Goal: Transaction & Acquisition: Purchase product/service

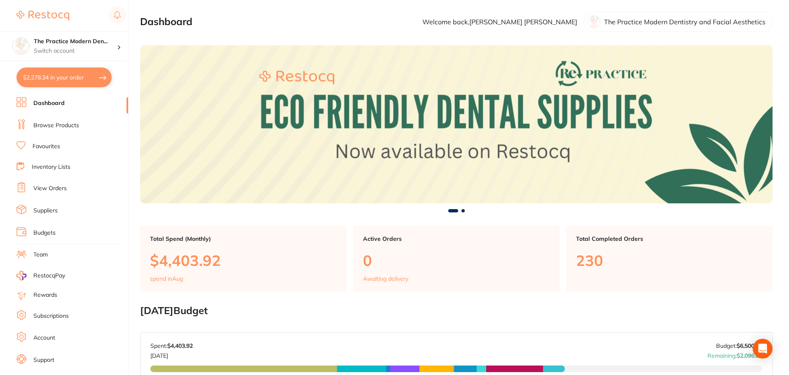
click at [40, 122] on link "Browse Products" at bounding box center [56, 126] width 46 height 8
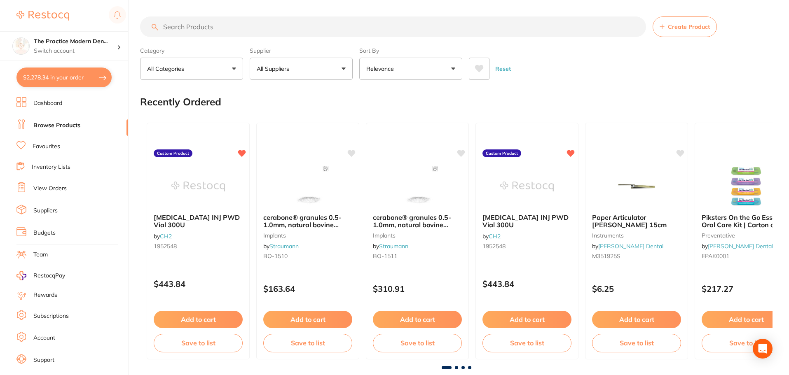
click at [219, 25] on input "search" at bounding box center [393, 26] width 506 height 21
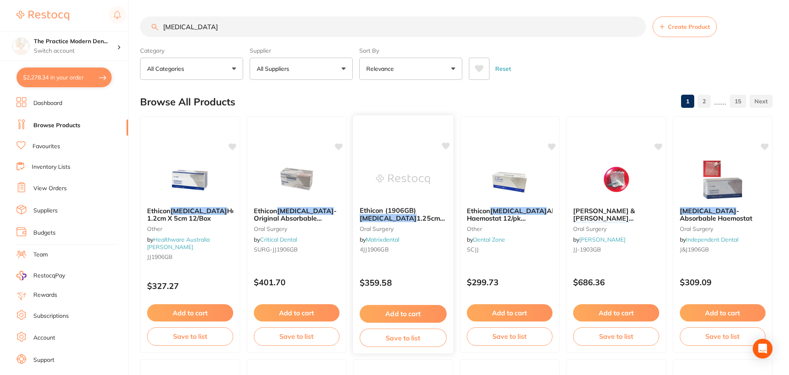
scroll to position [41, 0]
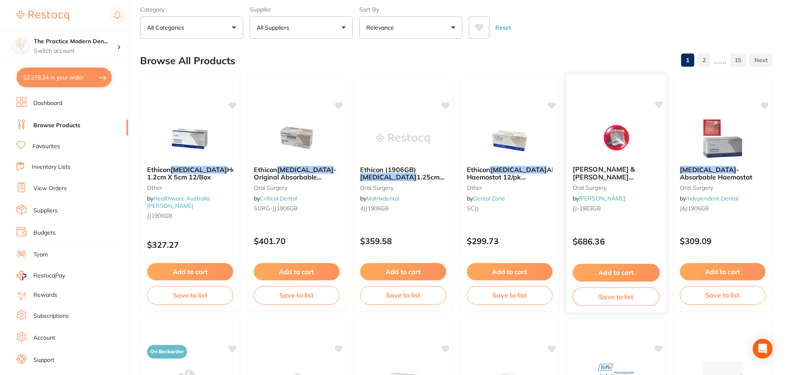
drag, startPoint x: 605, startPoint y: 176, endPoint x: 634, endPoint y: 191, distance: 32.8
click at [634, 191] on div "[PERSON_NAME] & [PERSON_NAME] [MEDICAL_DATA] - Absorbable Haemostat - 5.1 x 7.6…" at bounding box center [616, 190] width 100 height 63
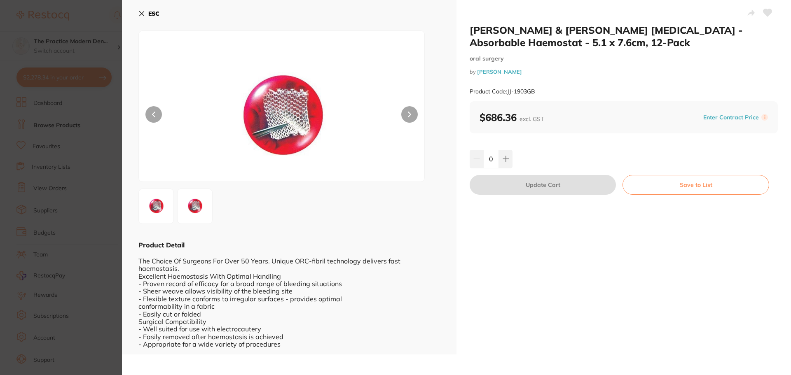
click at [99, 152] on section "[PERSON_NAME] & [PERSON_NAME] [MEDICAL_DATA] - Absorbable Haemostat - 5.1 x 7.6…" at bounding box center [395, 187] width 791 height 375
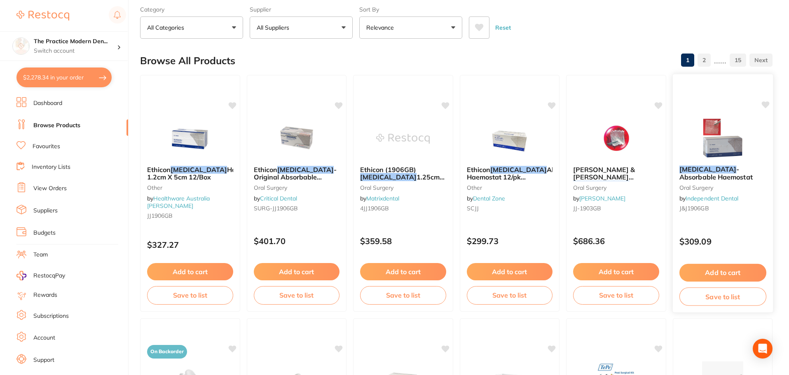
click at [711, 173] on span "- Absorbable Haemostat" at bounding box center [715, 173] width 73 height 16
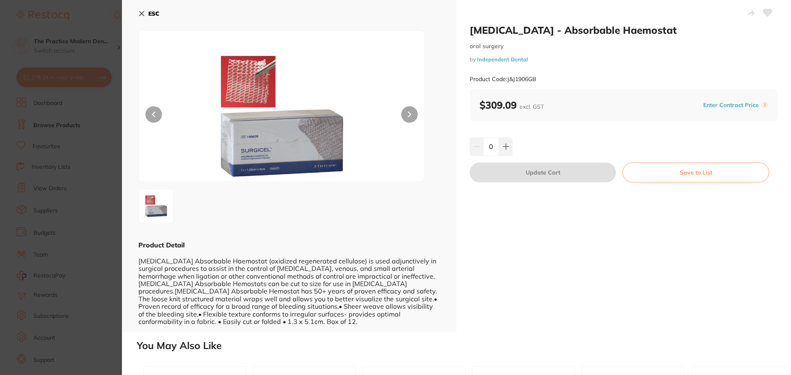
click at [106, 265] on section "[MEDICAL_DATA] - Absorbable Haemostat [MEDICAL_DATA] by Independent Dental Prod…" at bounding box center [395, 187] width 791 height 375
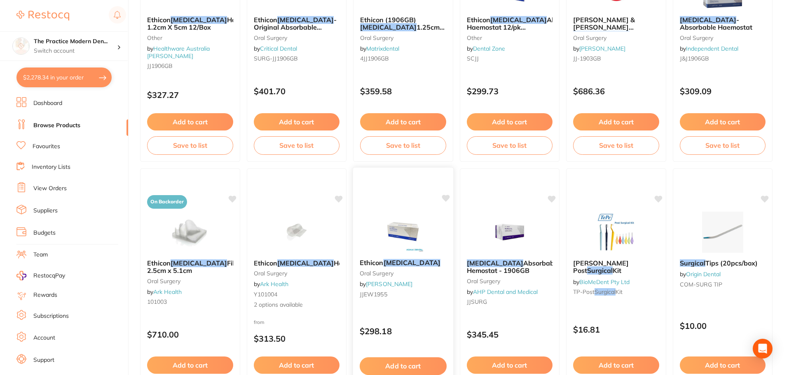
scroll to position [206, 0]
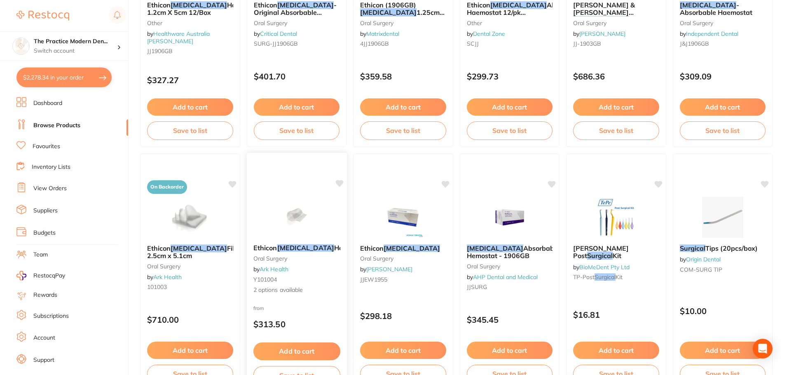
click at [308, 213] on img at bounding box center [297, 217] width 54 height 42
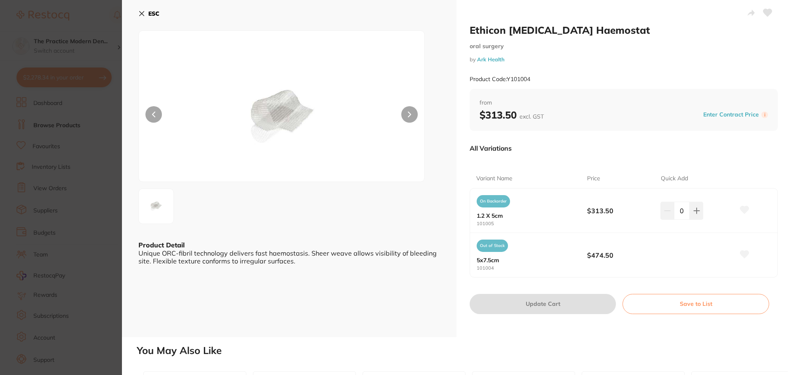
click at [145, 10] on button "ESC" at bounding box center [148, 14] width 21 height 14
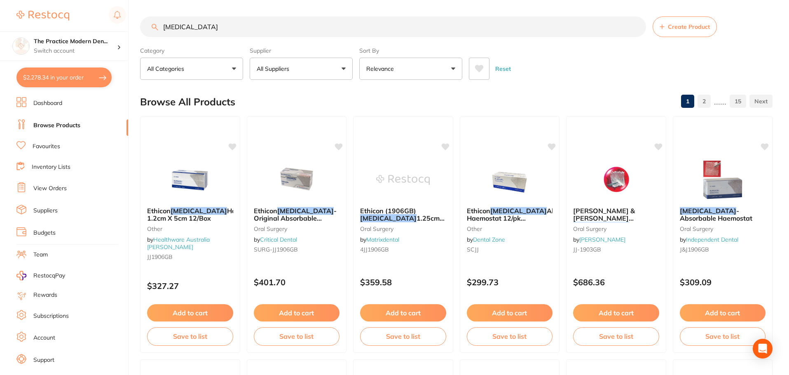
drag, startPoint x: 210, startPoint y: 29, endPoint x: 128, endPoint y: 32, distance: 82.1
click at [128, 32] on div "$2,278.34 The Practice Modern Den... Switch account The Practice Modern Dentist…" at bounding box center [394, 187] width 789 height 375
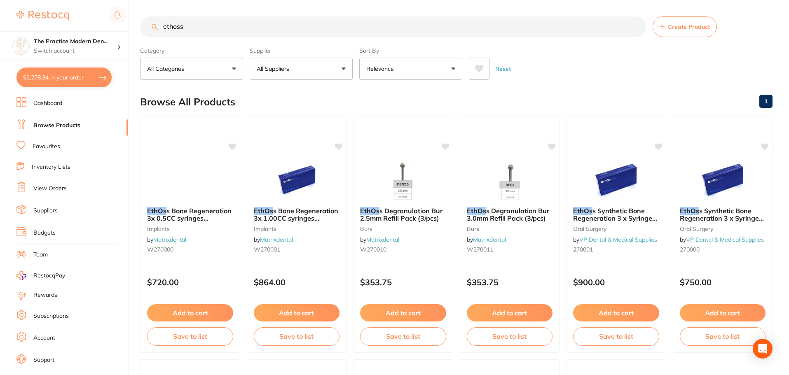
type input "ethoss"
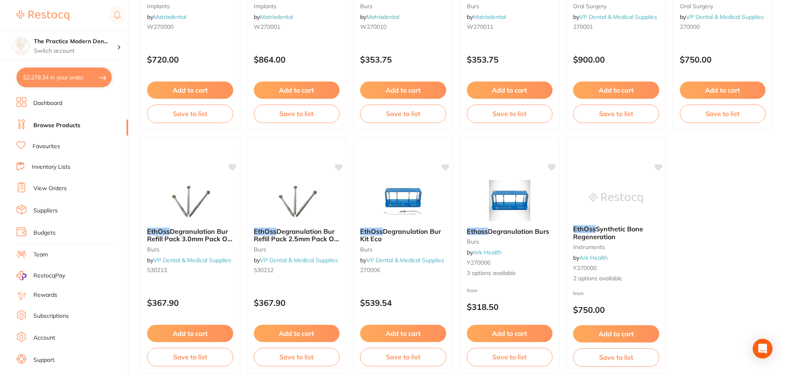
scroll to position [0, 0]
